Goal: Task Accomplishment & Management: Use online tool/utility

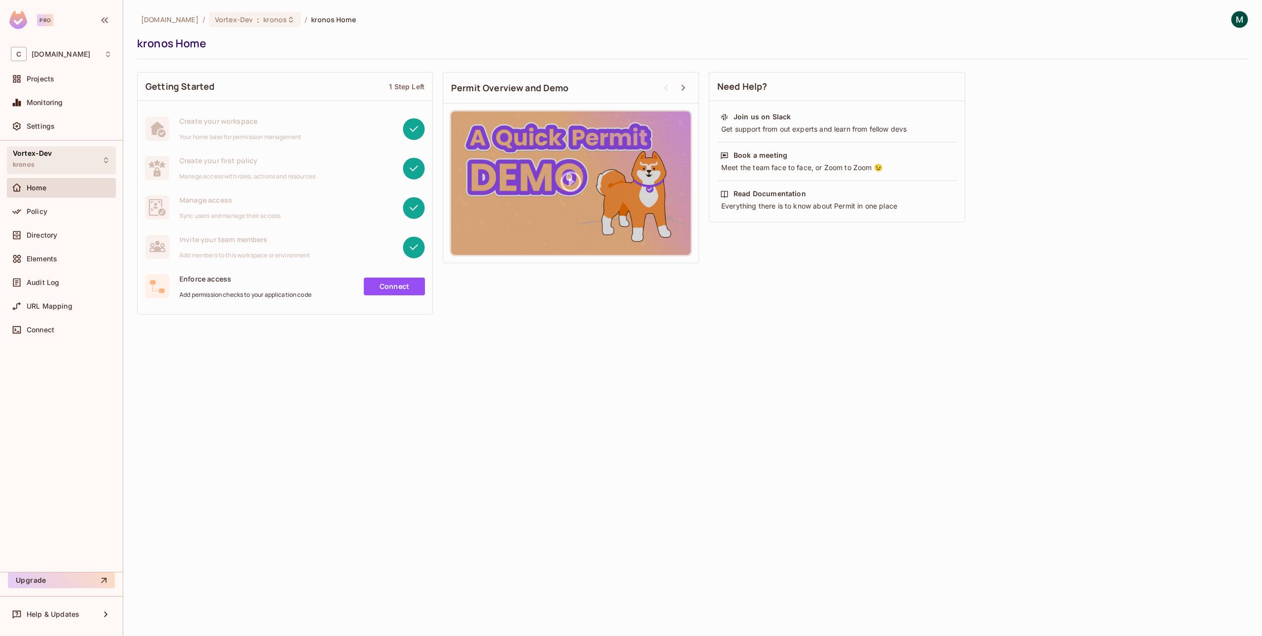
click at [104, 157] on icon at bounding box center [106, 160] width 8 height 8
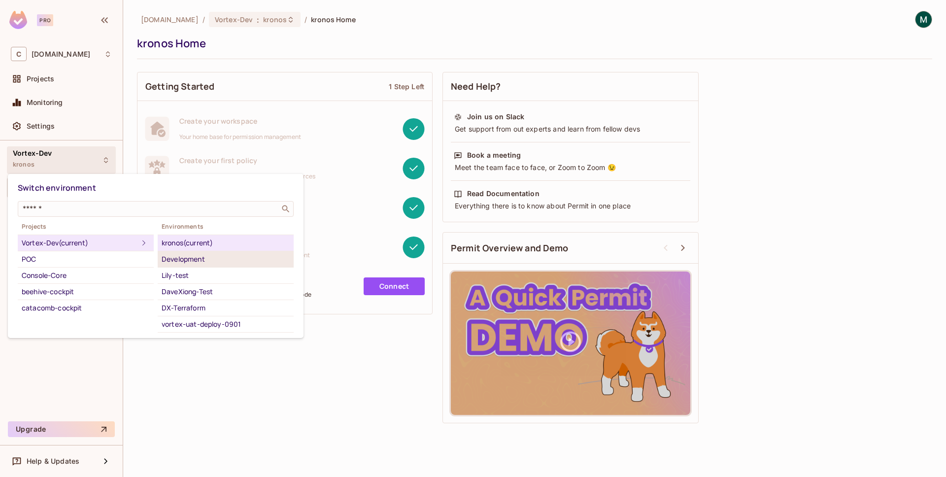
click at [202, 257] on div "Development" at bounding box center [226, 259] width 128 height 12
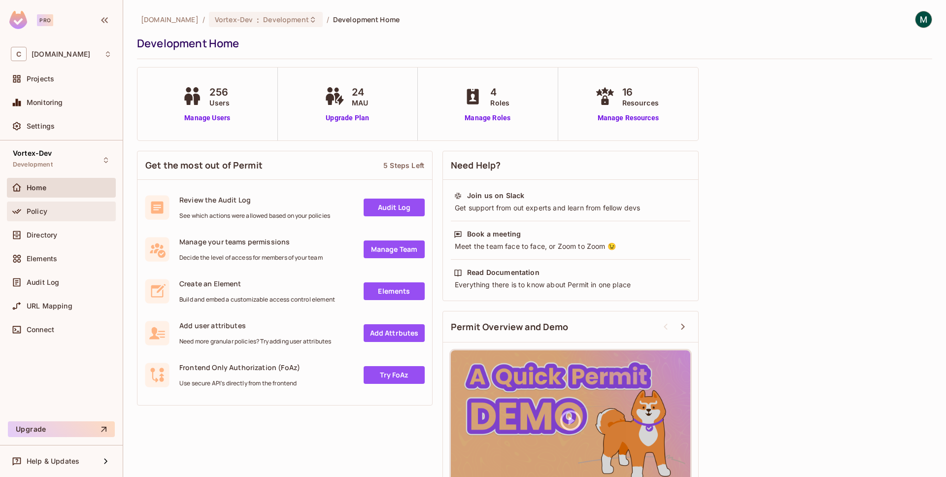
click at [70, 209] on div "Policy" at bounding box center [69, 212] width 85 height 8
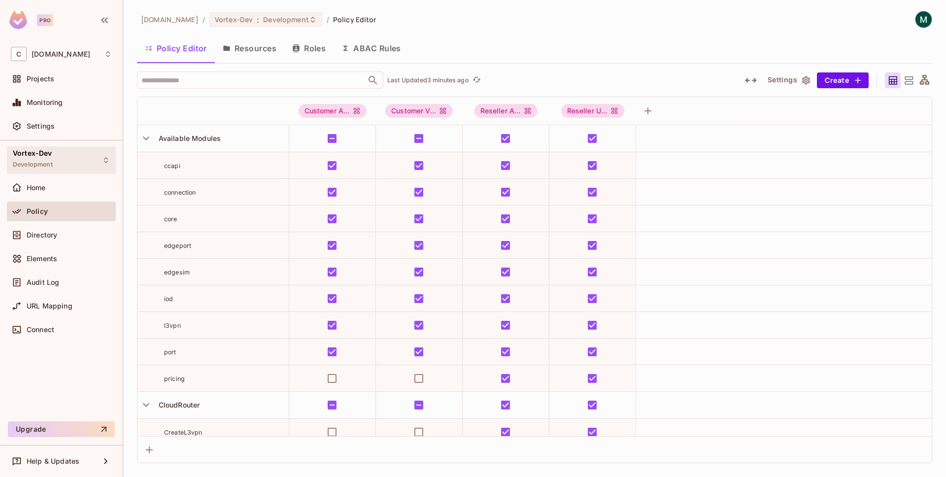
click at [104, 160] on icon at bounding box center [106, 160] width 8 height 8
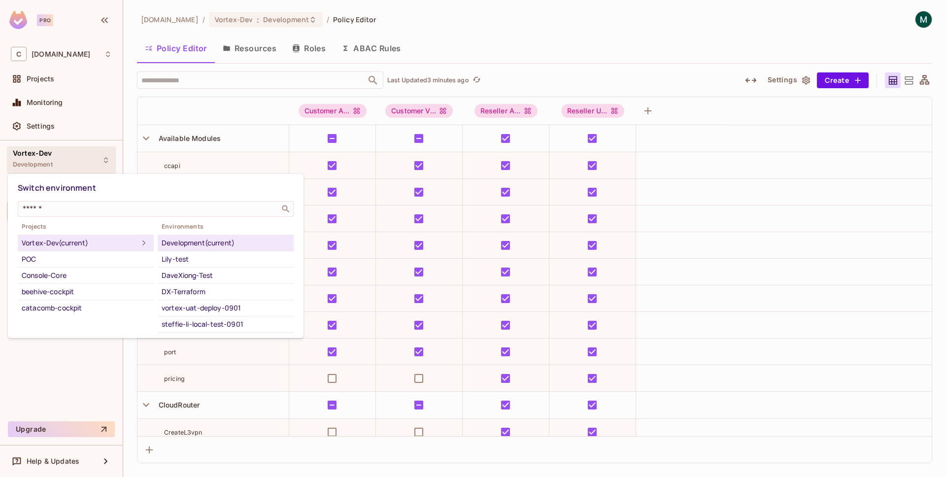
click at [585, 72] on div at bounding box center [473, 238] width 946 height 477
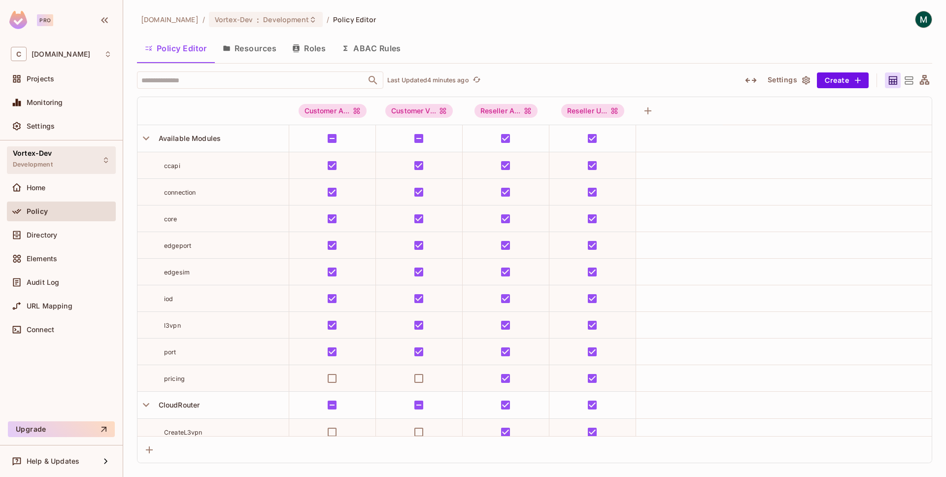
click at [102, 162] on icon at bounding box center [106, 160] width 8 height 8
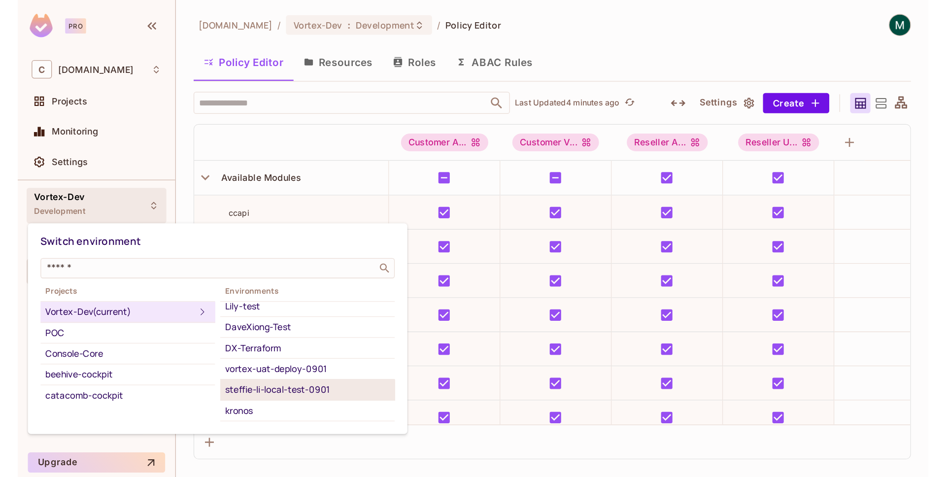
scroll to position [21, 0]
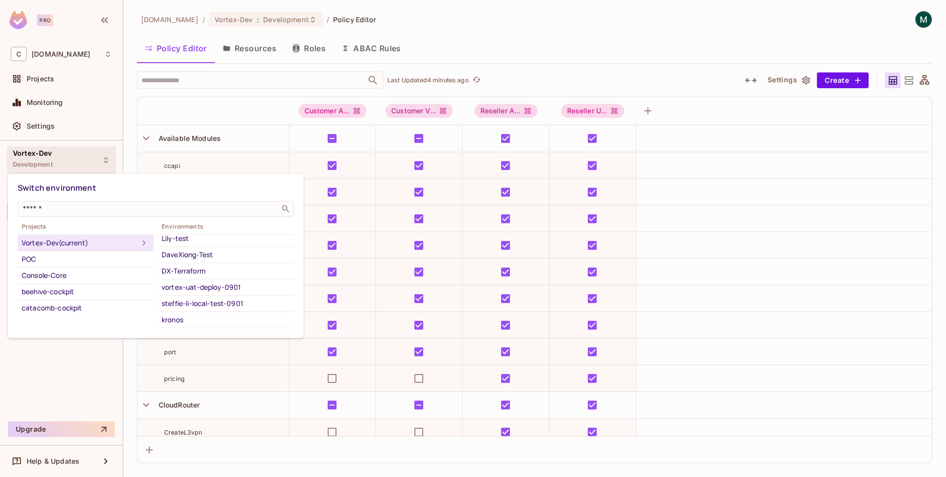
click at [271, 92] on div at bounding box center [473, 238] width 946 height 477
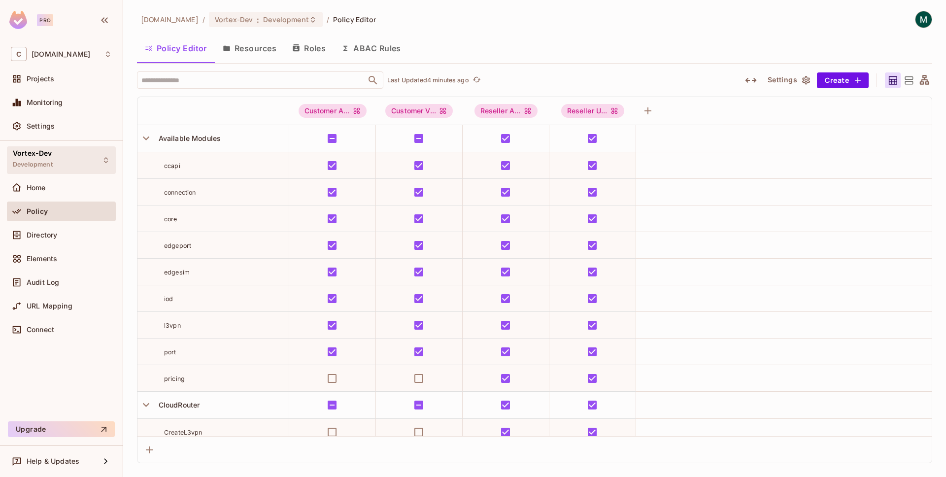
click at [103, 160] on icon at bounding box center [106, 160] width 8 height 8
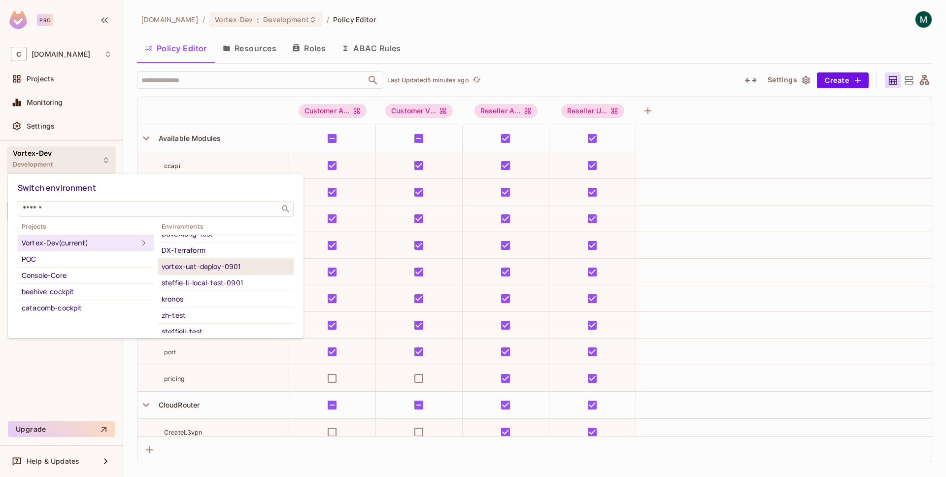
scroll to position [43, 0]
click at [258, 101] on div at bounding box center [473, 238] width 946 height 477
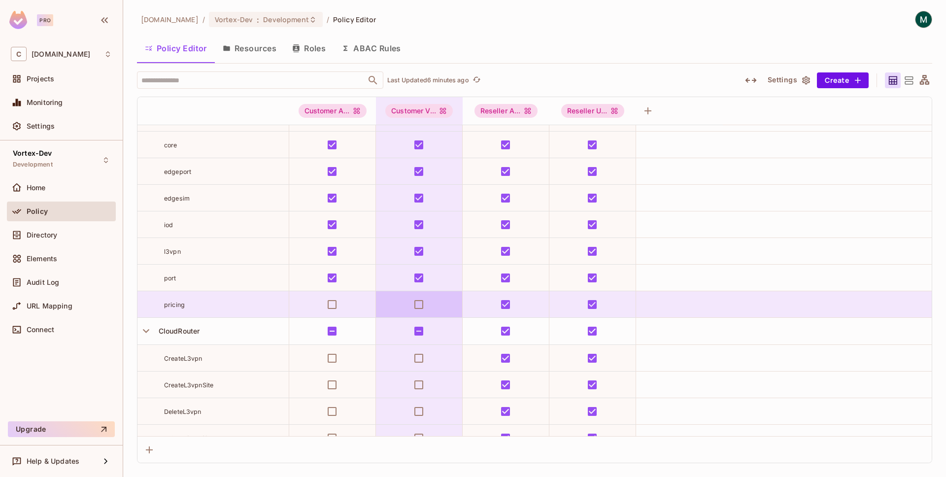
scroll to position [0, 0]
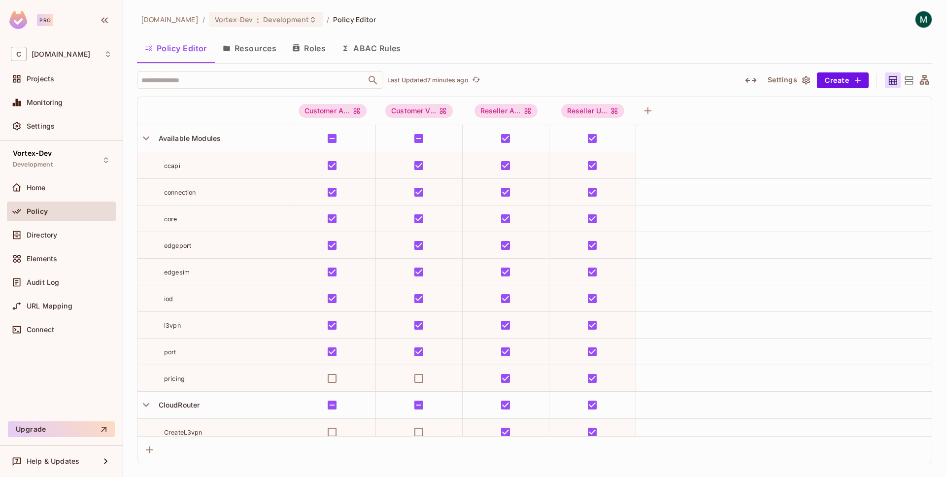
click at [314, 42] on button "Roles" at bounding box center [308, 48] width 49 height 25
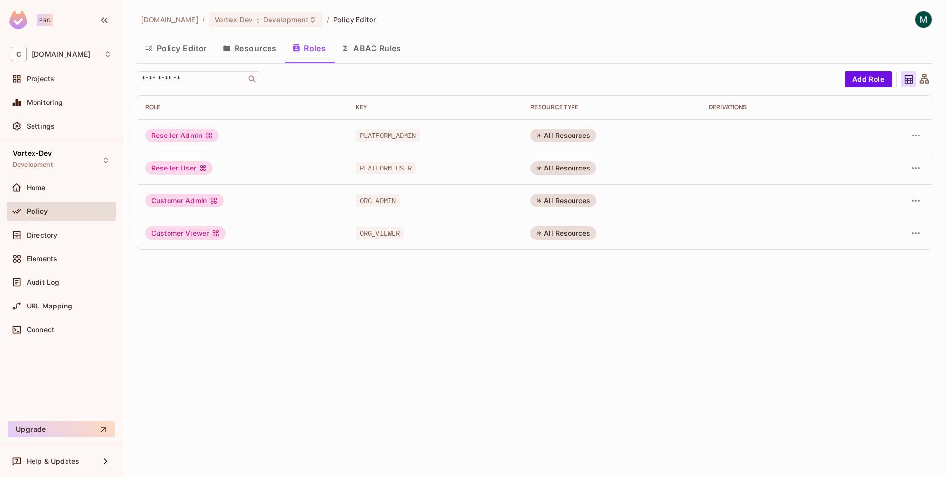
click at [198, 41] on button "Policy Editor" at bounding box center [176, 48] width 78 height 25
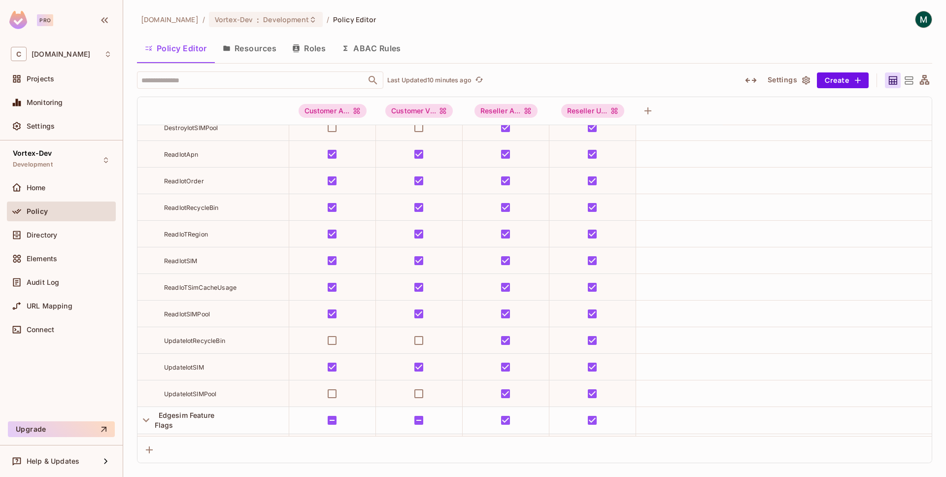
scroll to position [1142, 0]
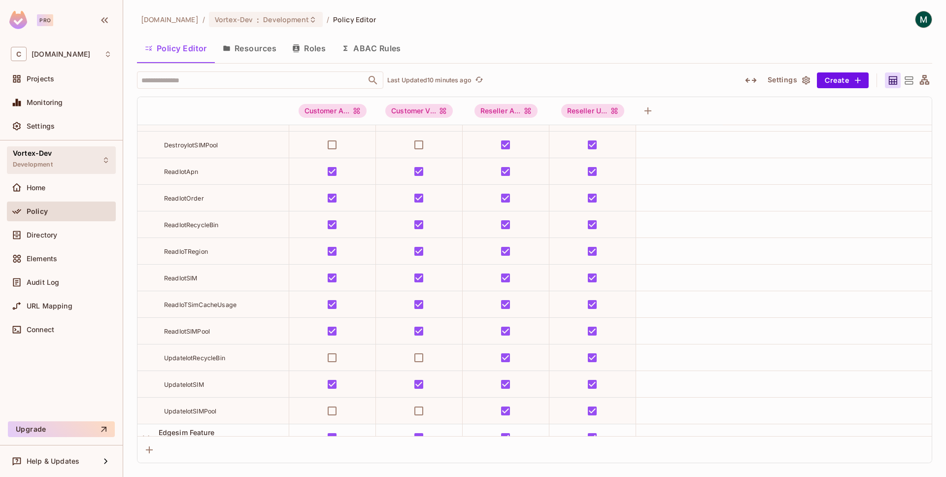
click at [107, 161] on icon at bounding box center [106, 160] width 4 height 6
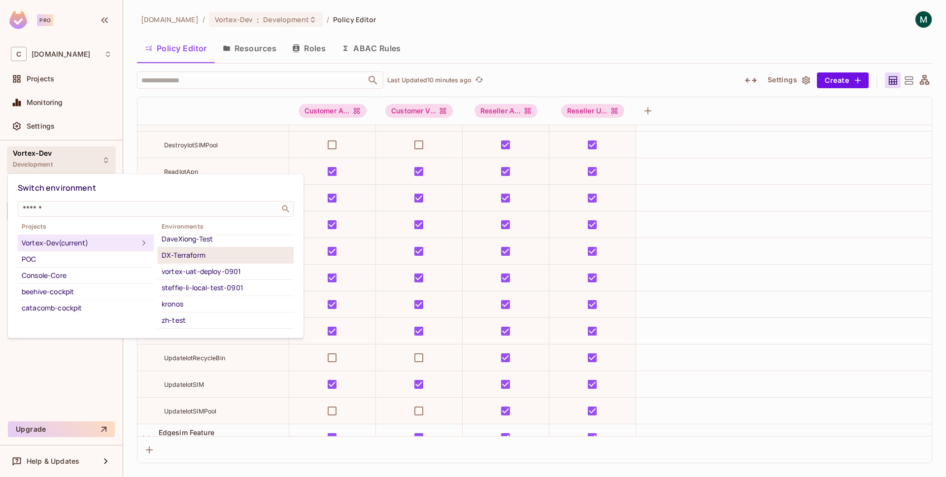
scroll to position [48, 0]
click at [179, 290] on div "kronos" at bounding box center [226, 293] width 128 height 12
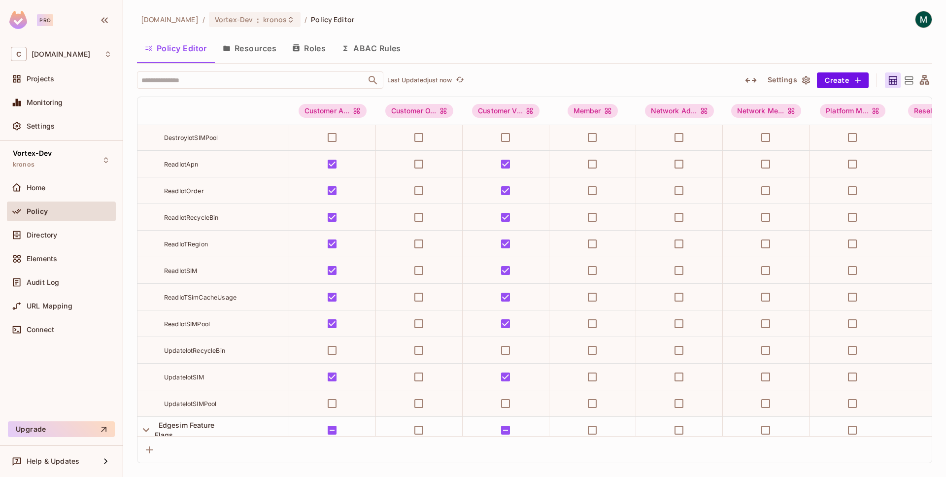
scroll to position [1603, 0]
drag, startPoint x: 163, startPoint y: 297, endPoint x: 235, endPoint y: 363, distance: 98.0
click at [240, 369] on td "UpdateIotSIM" at bounding box center [214, 375] width 152 height 27
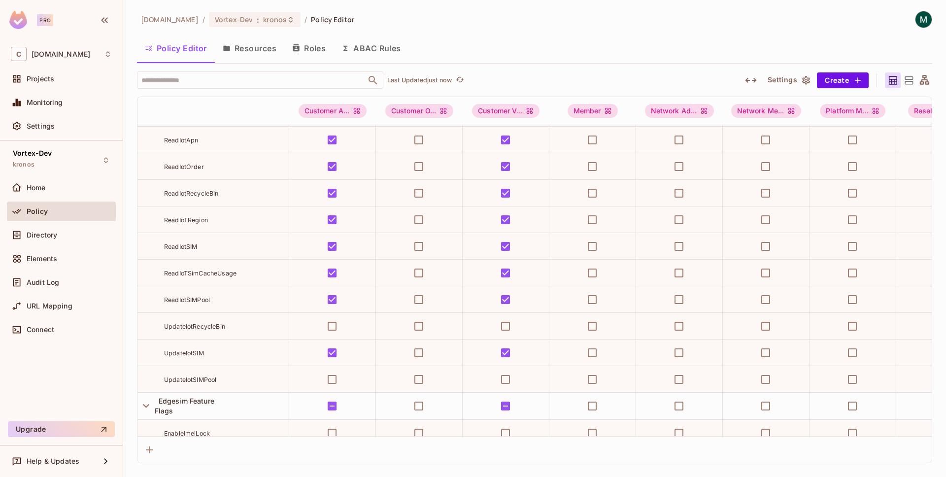
scroll to position [1628, 0]
drag, startPoint x: 209, startPoint y: 348, endPoint x: 163, endPoint y: 350, distance: 46.4
click at [163, 350] on div "UpdateIotSIM" at bounding box center [213, 352] width 151 height 10
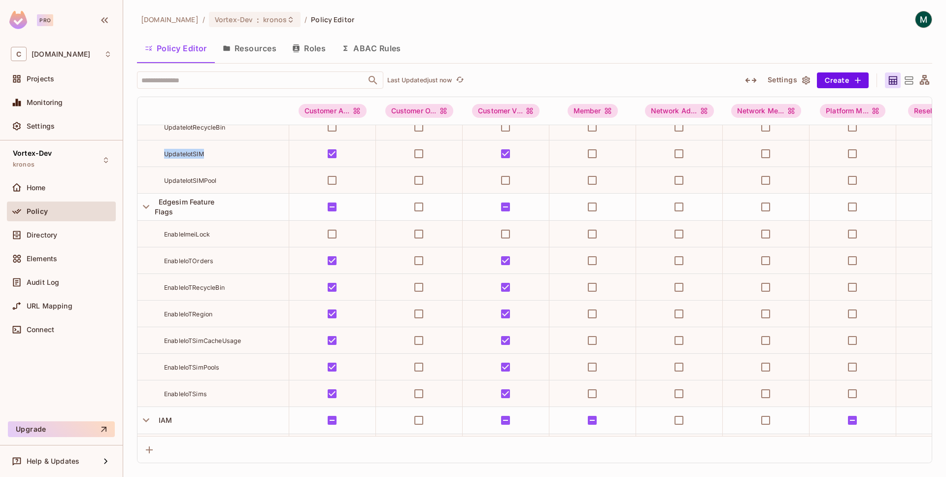
scroll to position [1827, 0]
drag, startPoint x: 209, startPoint y: 393, endPoint x: 156, endPoint y: 393, distance: 53.7
click at [156, 393] on div "EnableIoTSims" at bounding box center [213, 392] width 151 height 10
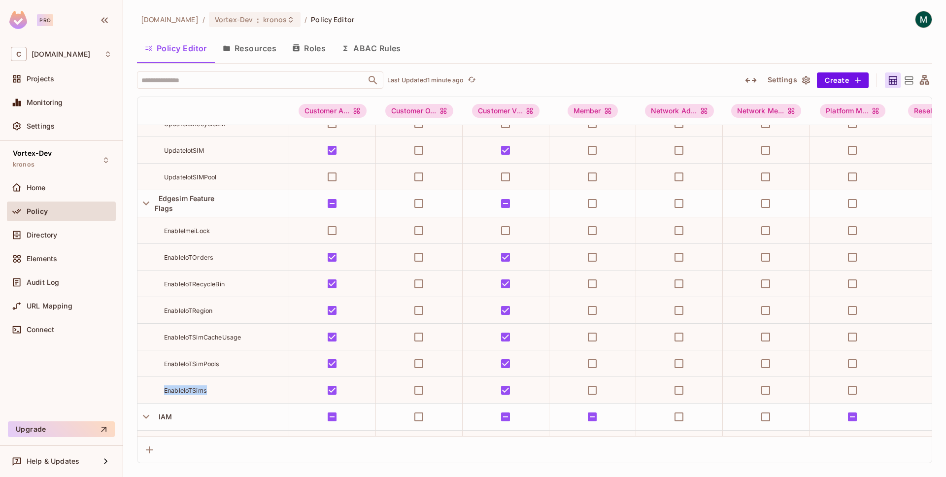
scroll to position [1844, 0]
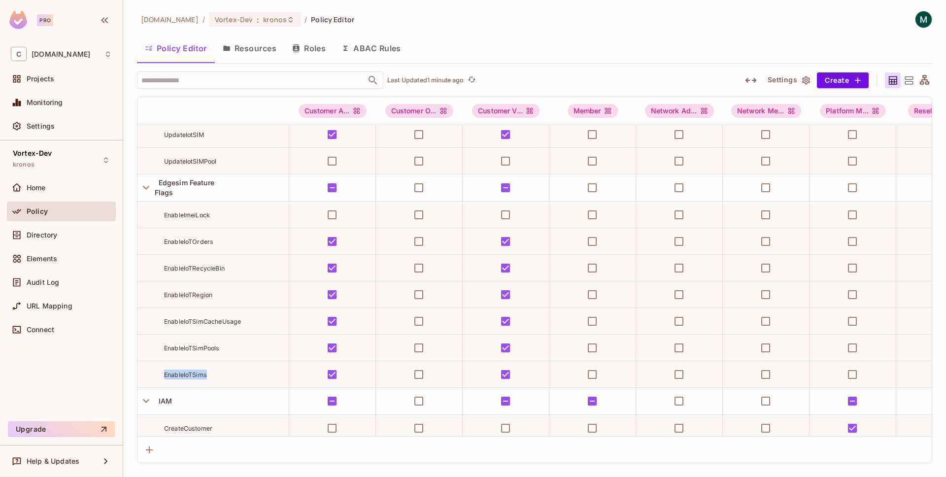
click at [218, 375] on div "EnableIoTSims" at bounding box center [226, 375] width 125 height 10
